Goal: Download file/media

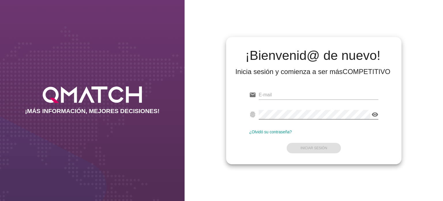
type input "[EMAIL_ADDRESS][PERSON_NAME][DOMAIN_NAME]"
click at [374, 114] on icon "visibility" at bounding box center [375, 114] width 7 height 7
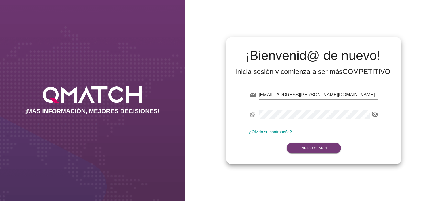
click at [321, 146] on strong "Iniciar Sesión" at bounding box center [314, 148] width 27 height 4
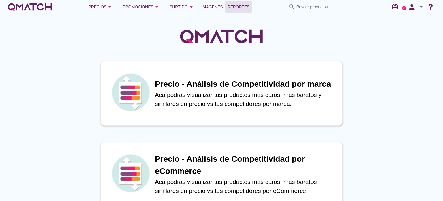
click at [235, 5] on span "Reportes" at bounding box center [239, 6] width 22 height 7
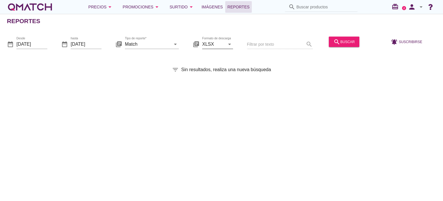
click at [232, 47] on div "Formato de descarga XLSX arrow_drop_down" at bounding box center [217, 43] width 31 height 9
click at [218, 58] on div "XLSX" at bounding box center [218, 58] width 22 height 7
click at [156, 46] on input "Match" at bounding box center [148, 43] width 46 height 9
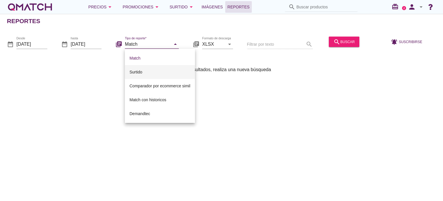
click at [147, 70] on div "Surtido" at bounding box center [160, 71] width 61 height 7
type input "Surtido"
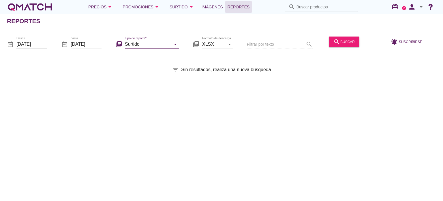
click at [45, 46] on input "[DATE]" at bounding box center [31, 43] width 31 height 9
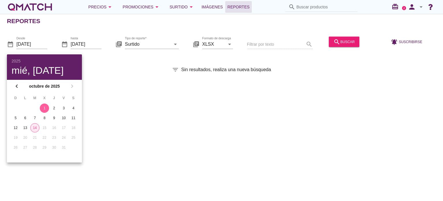
click at [35, 127] on div "14" at bounding box center [35, 127] width 9 height 5
type input "[DATE]"
click at [348, 40] on div "search buscar" at bounding box center [344, 41] width 21 height 7
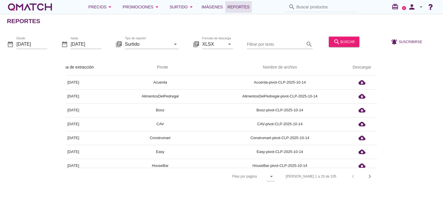
scroll to position [0, 24]
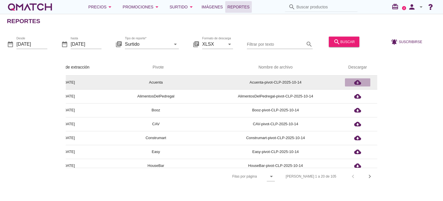
click at [358, 82] on icon "cloud_download" at bounding box center [357, 82] width 7 height 7
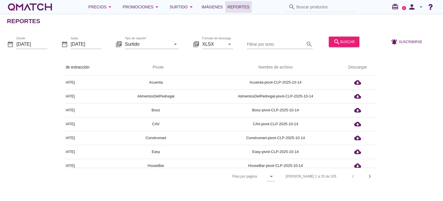
click at [49, 94] on div "arrow_upward Fecha de extracción arrow_upward Pivote Nombre de archivo Descarga…" at bounding box center [221, 121] width 429 height 125
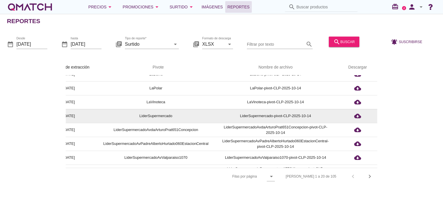
scroll to position [189, 24]
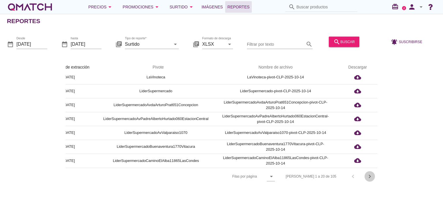
click at [372, 176] on icon "chevron_right" at bounding box center [370, 176] width 7 height 7
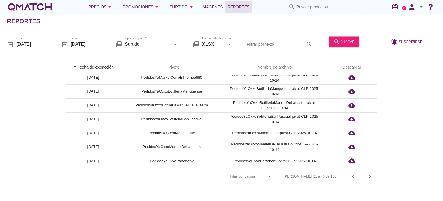
click at [271, 47] on input "Filtrar por texto" at bounding box center [276, 43] width 58 height 9
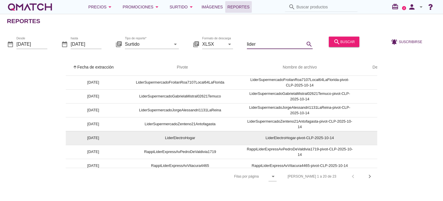
scroll to position [74, 0]
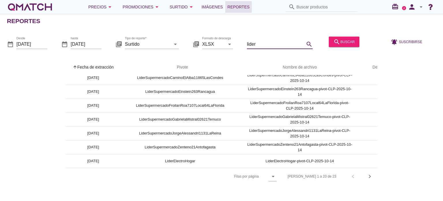
click at [268, 44] on input "lider" at bounding box center [276, 43] width 58 height 9
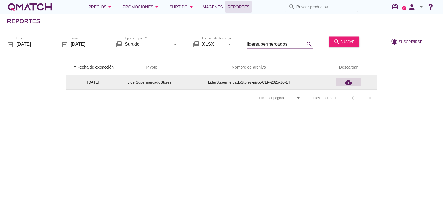
type input "lidersupermercados"
click at [350, 82] on icon "cloud_download" at bounding box center [348, 82] width 7 height 7
